Goal: Browse casually

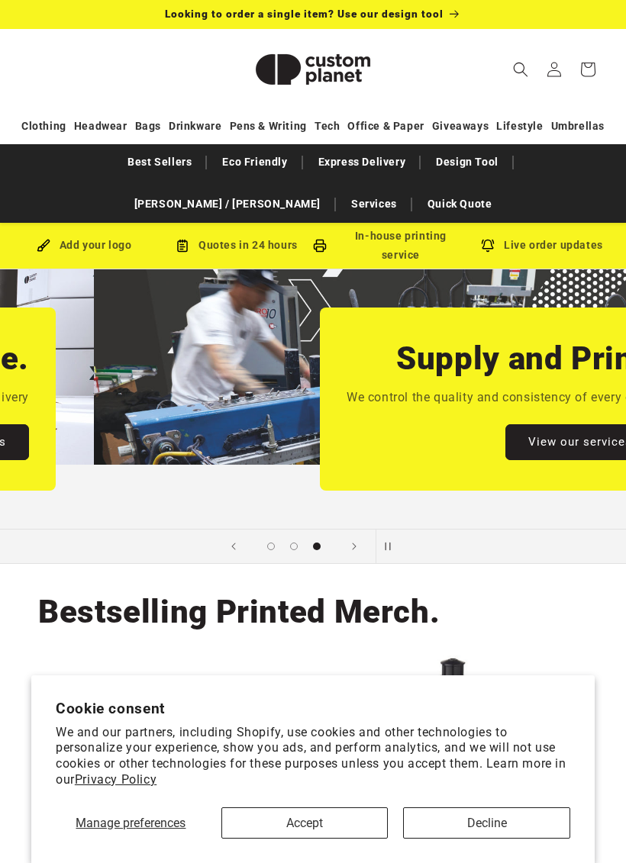
scroll to position [0, 1251]
